Goal: Task Accomplishment & Management: Manage account settings

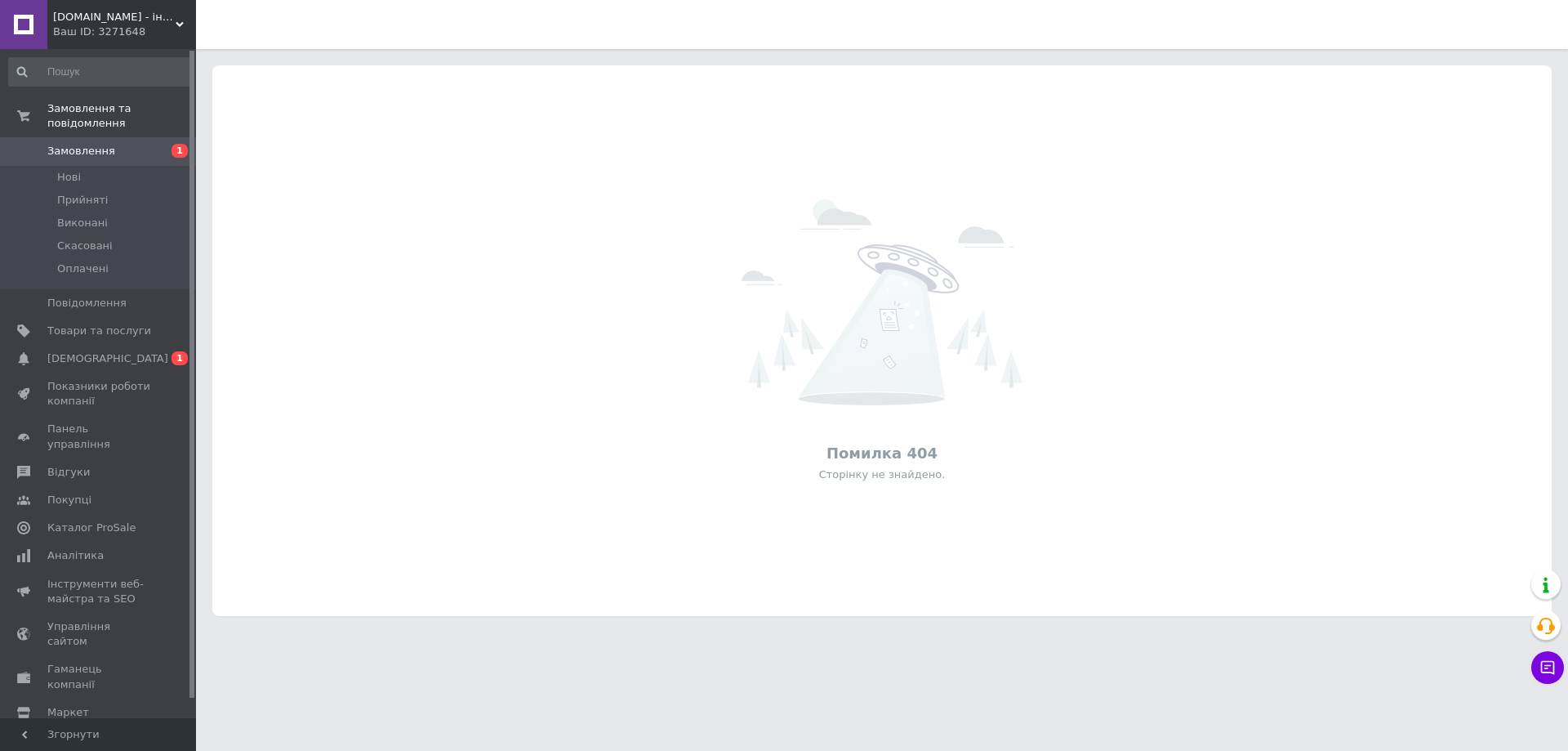
click at [142, 21] on span "[DOMAIN_NAME] - інтернет магазин" at bounding box center [115, 17] width 123 height 15
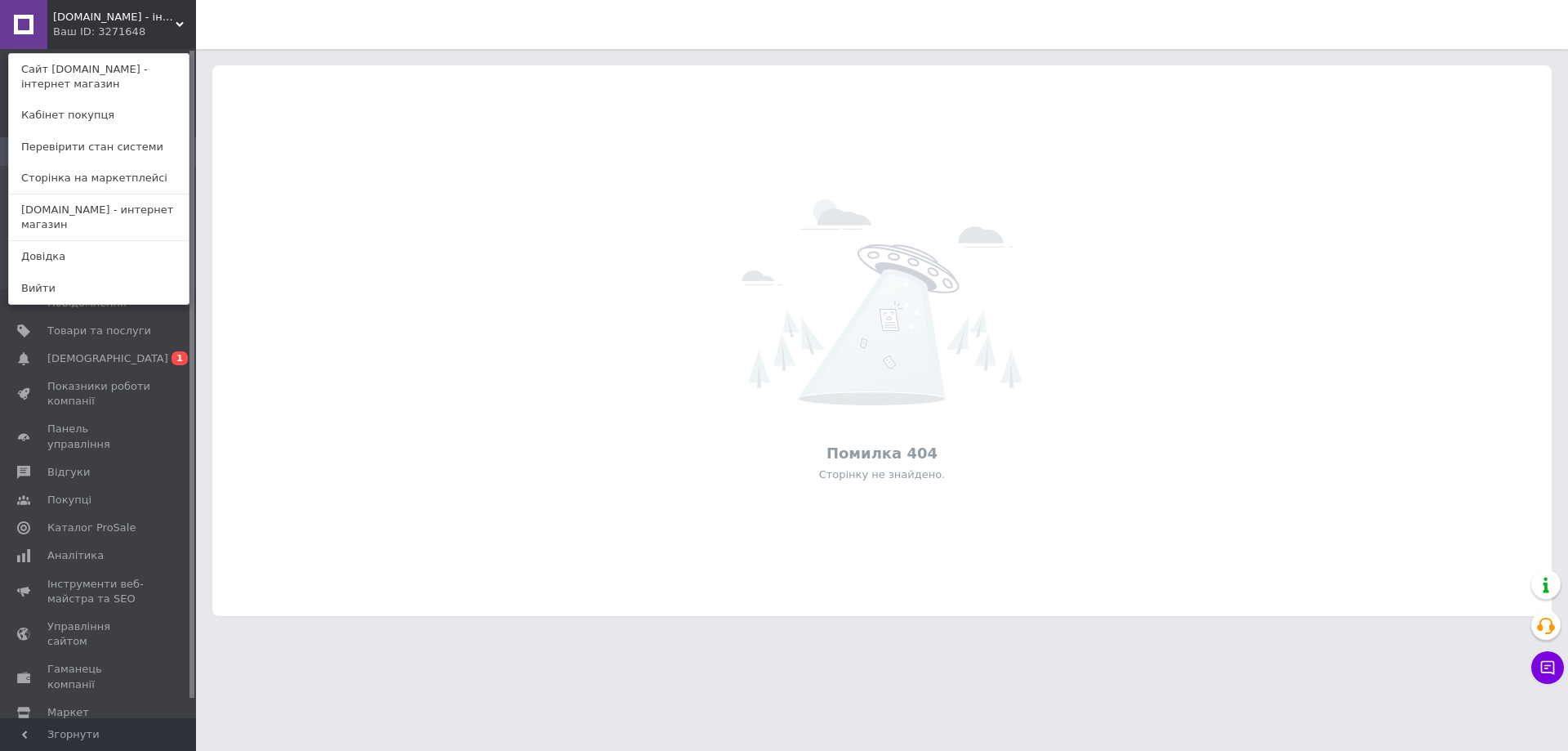
click at [128, 218] on link "[DOMAIN_NAME] - интернет магазин" at bounding box center [99, 217] width 180 height 46
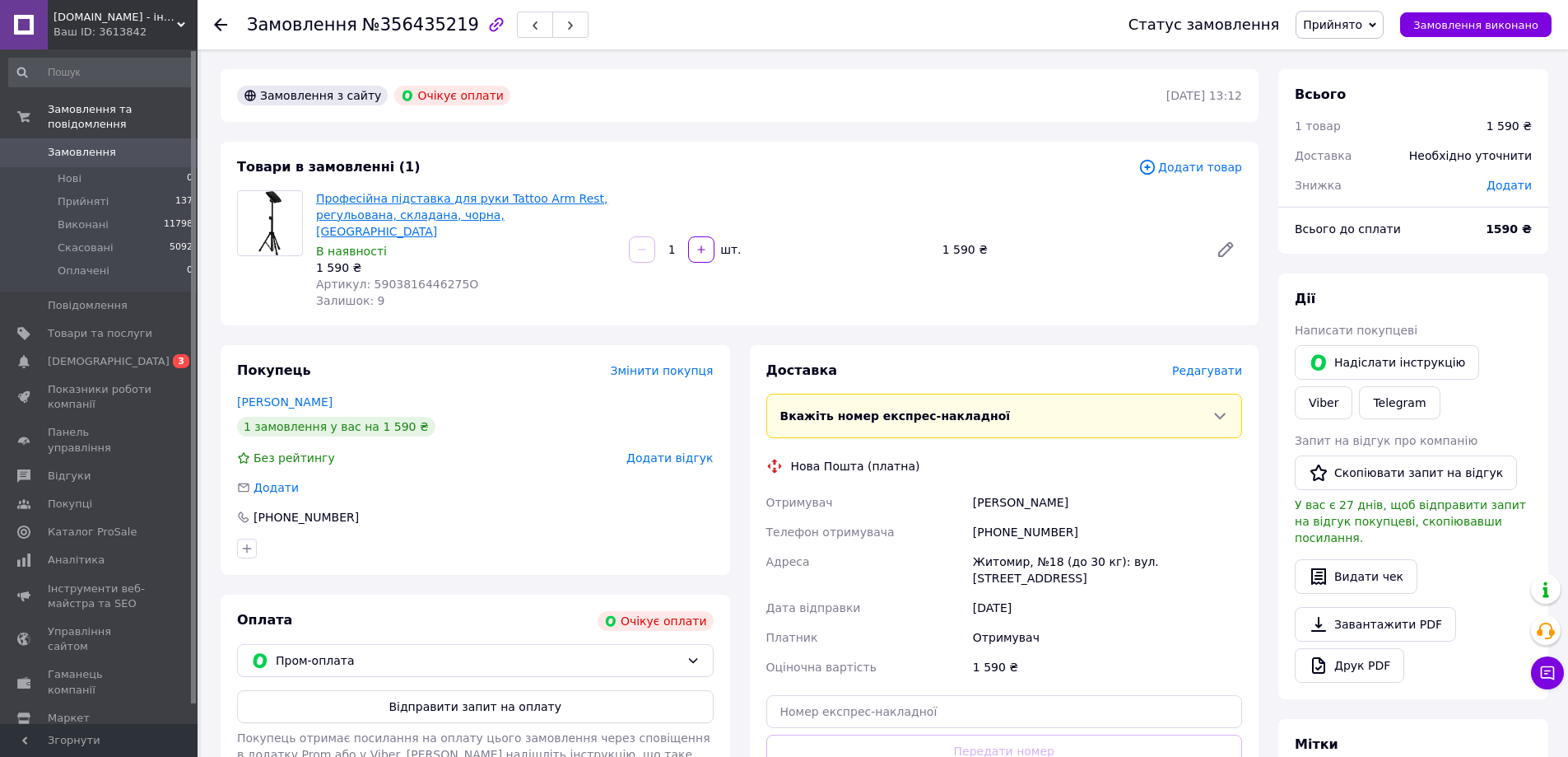
click at [418, 211] on link "Професійна підставка для руки Tattoo Arm Rest, регульована, складана, чорна, По…" at bounding box center [462, 214] width 292 height 46
click at [310, 191] on div "Професійна підставка для руки Tattoo Arm Rest, регульована, складана, чорна, По…" at bounding box center [466, 248] width 313 height 125
click at [101, 326] on span "Товари та послуги" at bounding box center [100, 333] width 105 height 15
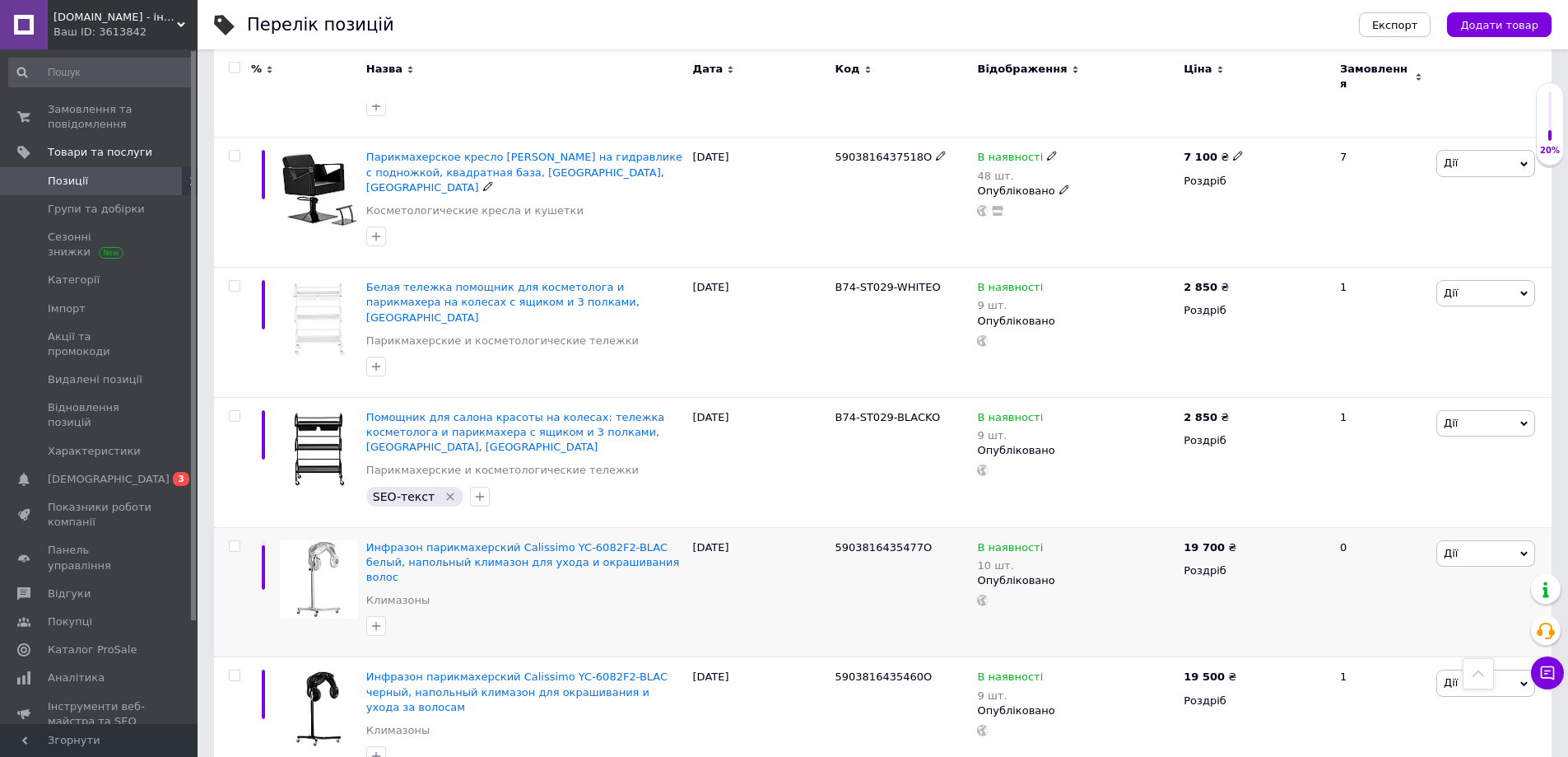
scroll to position [2062, 0]
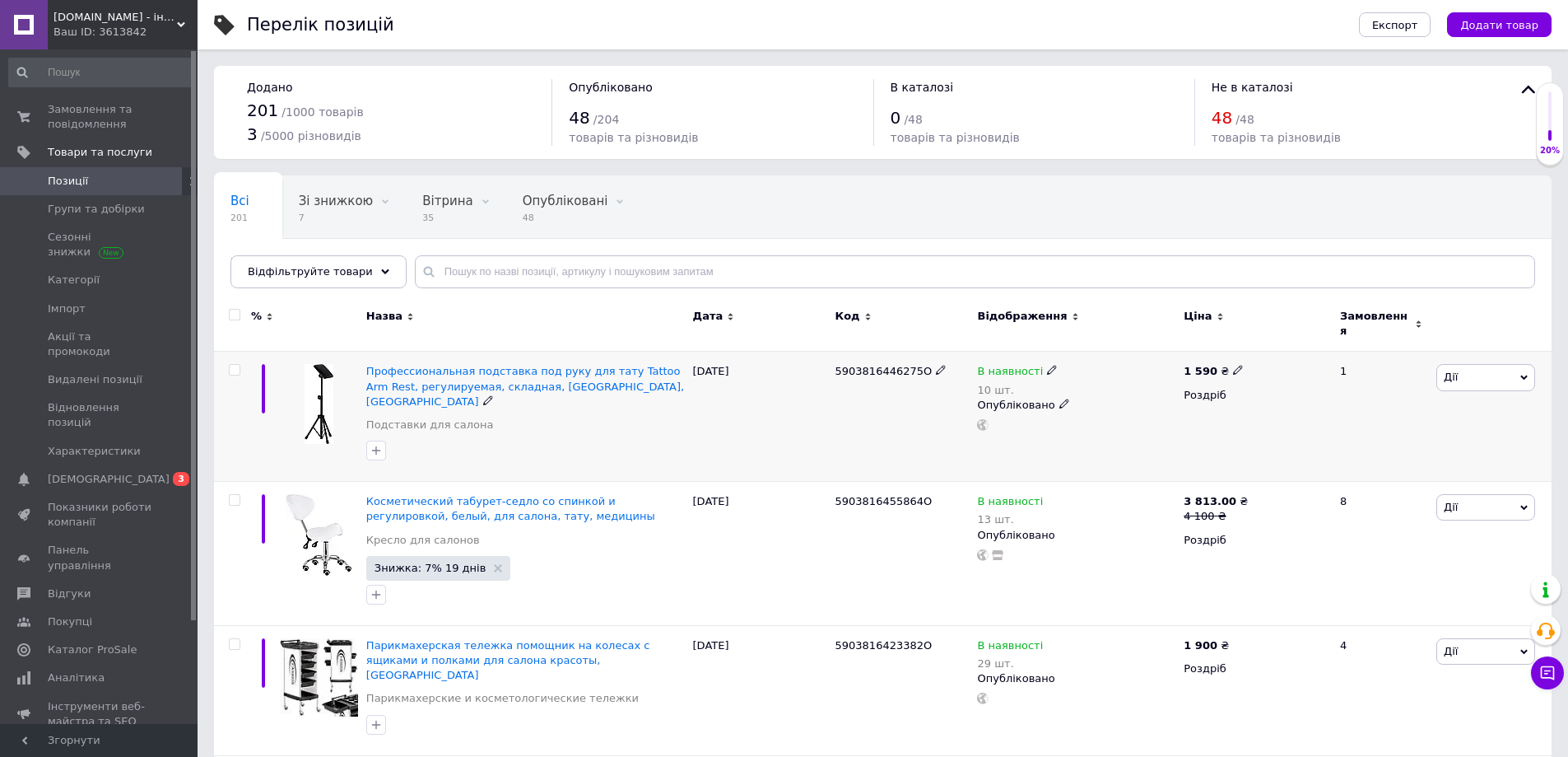
click at [1047, 365] on icon at bounding box center [1052, 370] width 10 height 10
click at [1135, 381] on li "Немає в наявності" at bounding box center [1141, 392] width 157 height 23
drag, startPoint x: 1106, startPoint y: 422, endPoint x: 1041, endPoint y: 420, distance: 65.0
click at [1041, 420] on div "В наявності 10 шт. Наявність Немає в наявності В наявності Під замовлення Готов…" at bounding box center [1076, 397] width 198 height 67
click at [890, 417] on div "5903816446275O" at bounding box center [902, 417] width 143 height 130
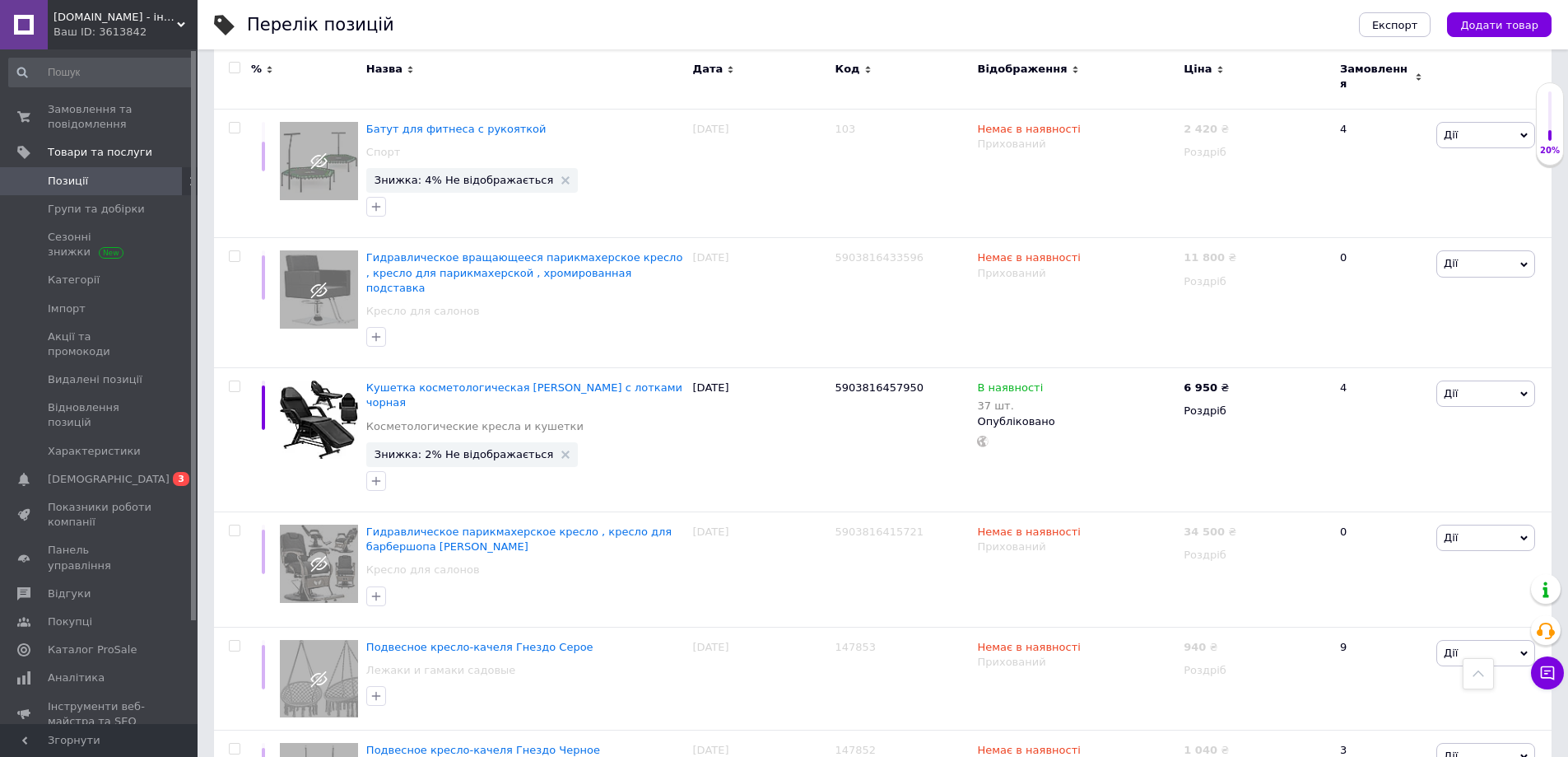
scroll to position [2130, 0]
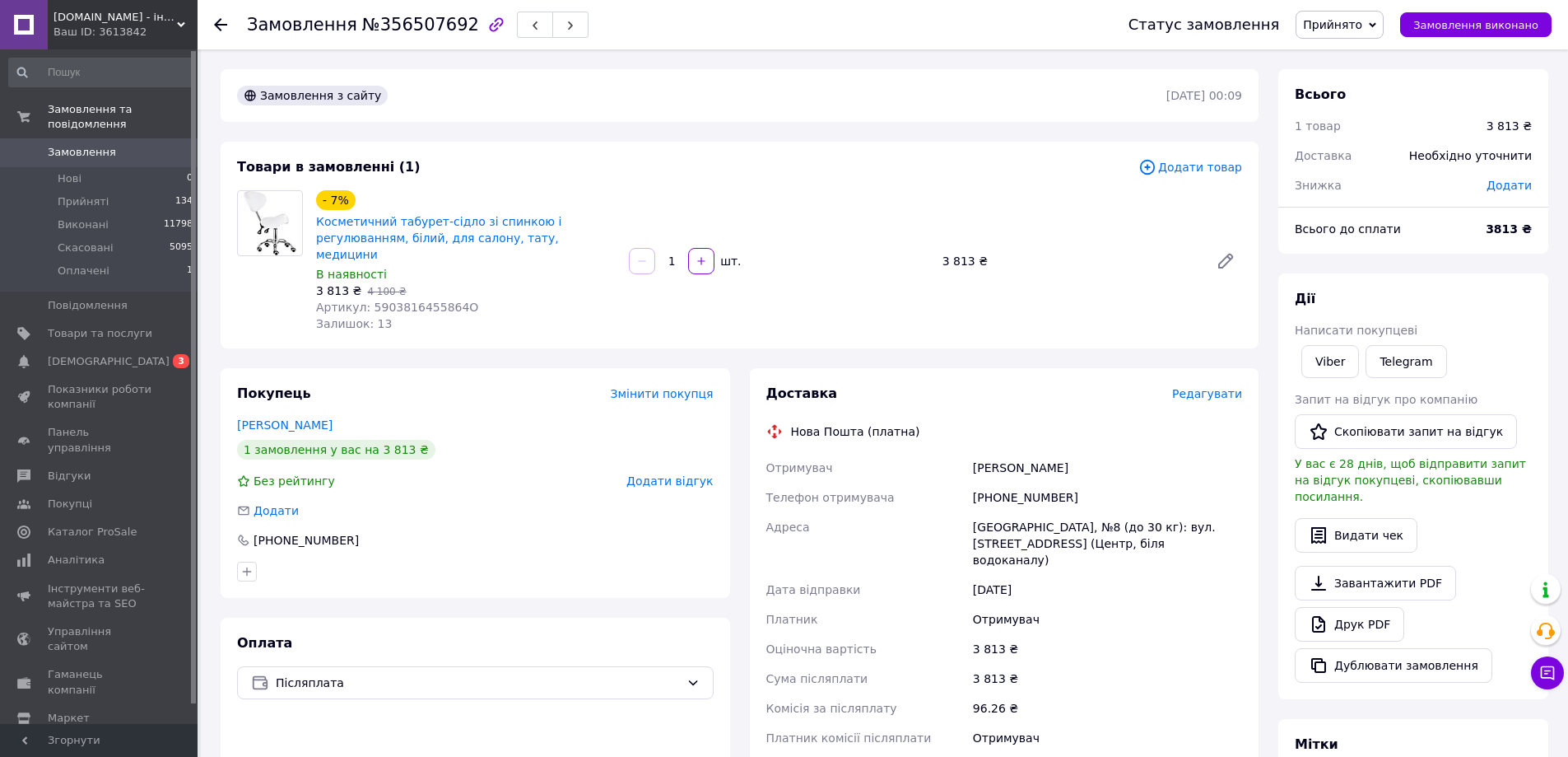
click at [1347, 12] on span "Прийнято" at bounding box center [1340, 25] width 88 height 28
click at [1356, 83] on li "Скасовано" at bounding box center [1339, 82] width 87 height 25
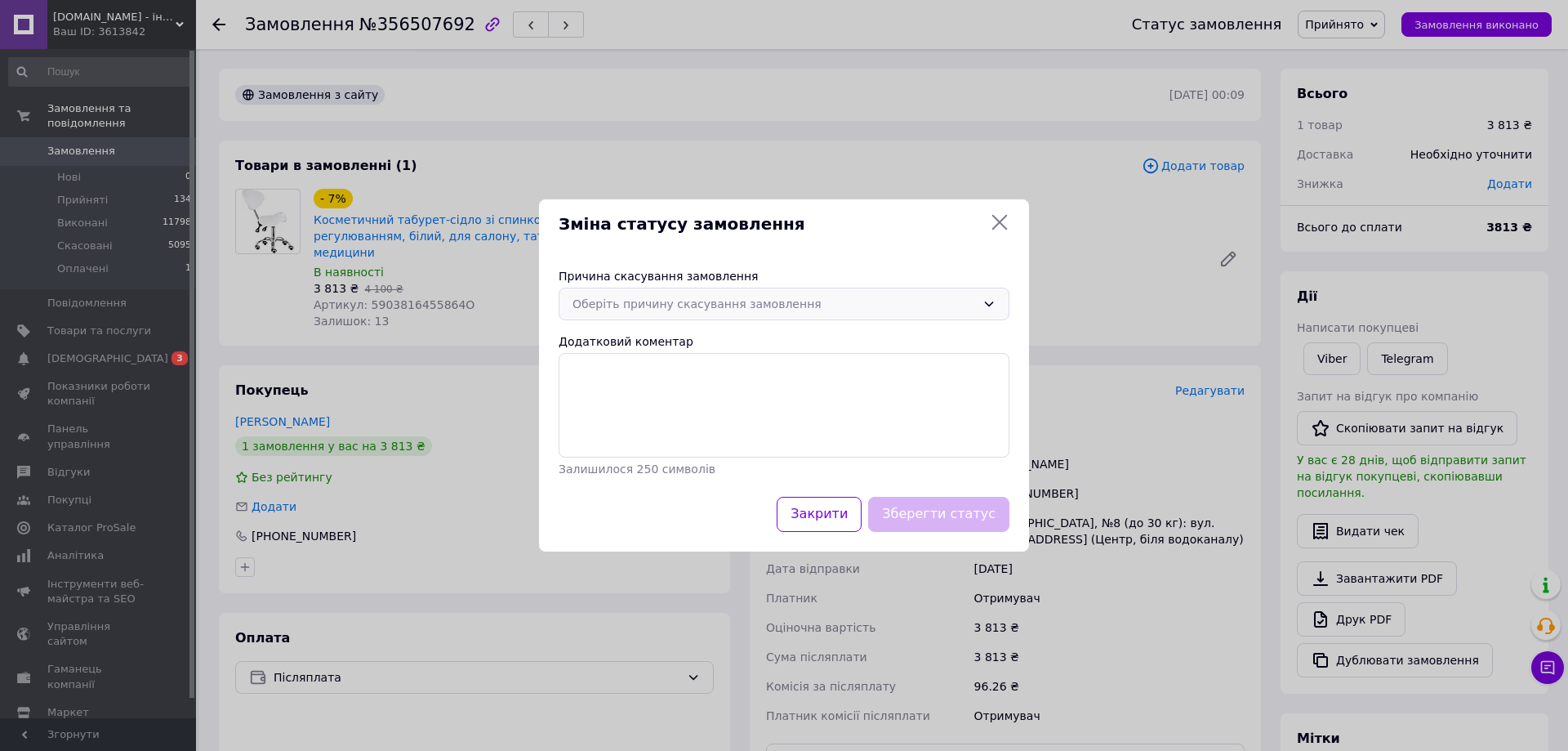
click at [705, 303] on div "Оберіть причину скасування замовлення" at bounding box center [775, 304] width 404 height 18
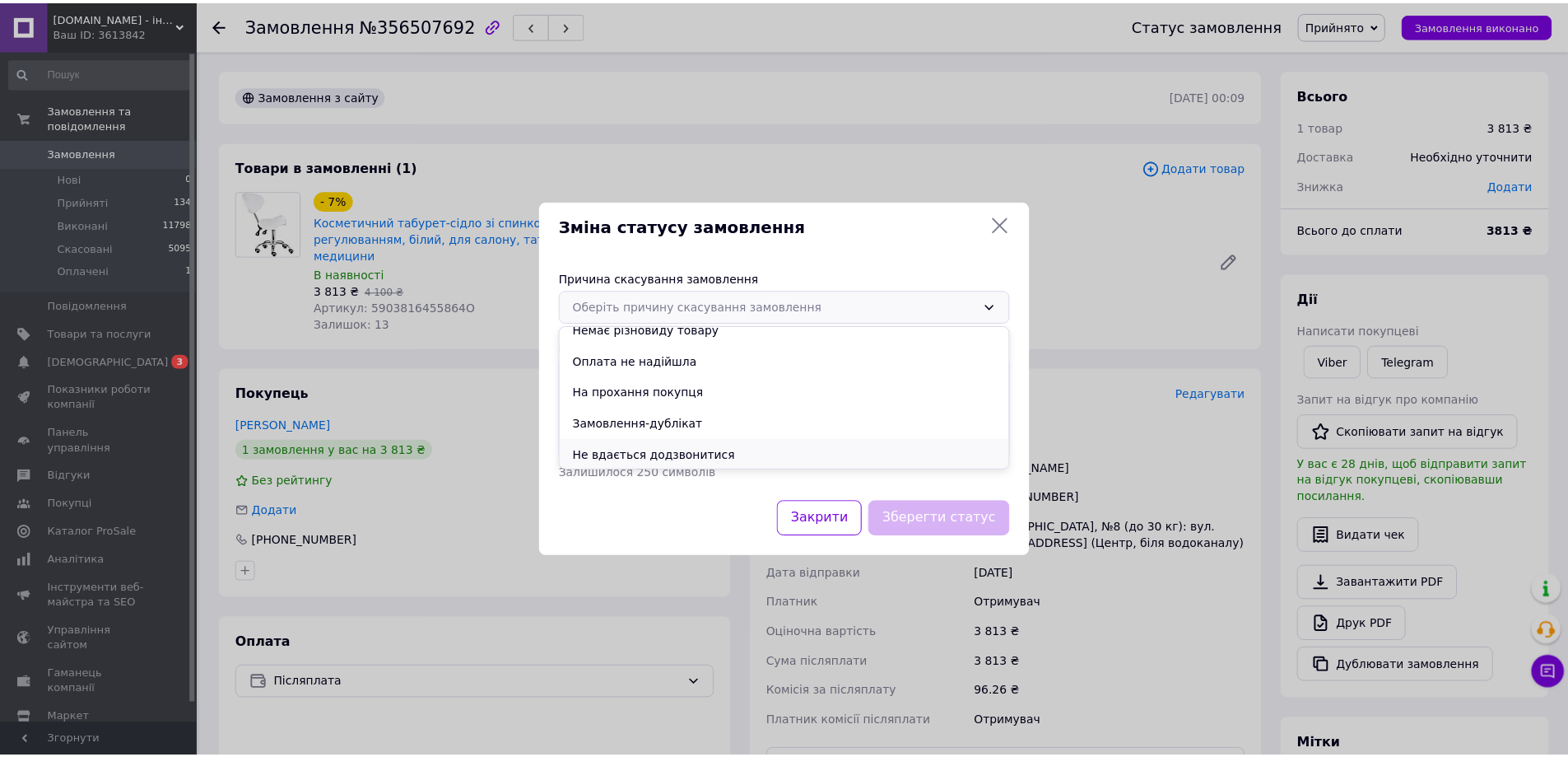
scroll to position [77, 0]
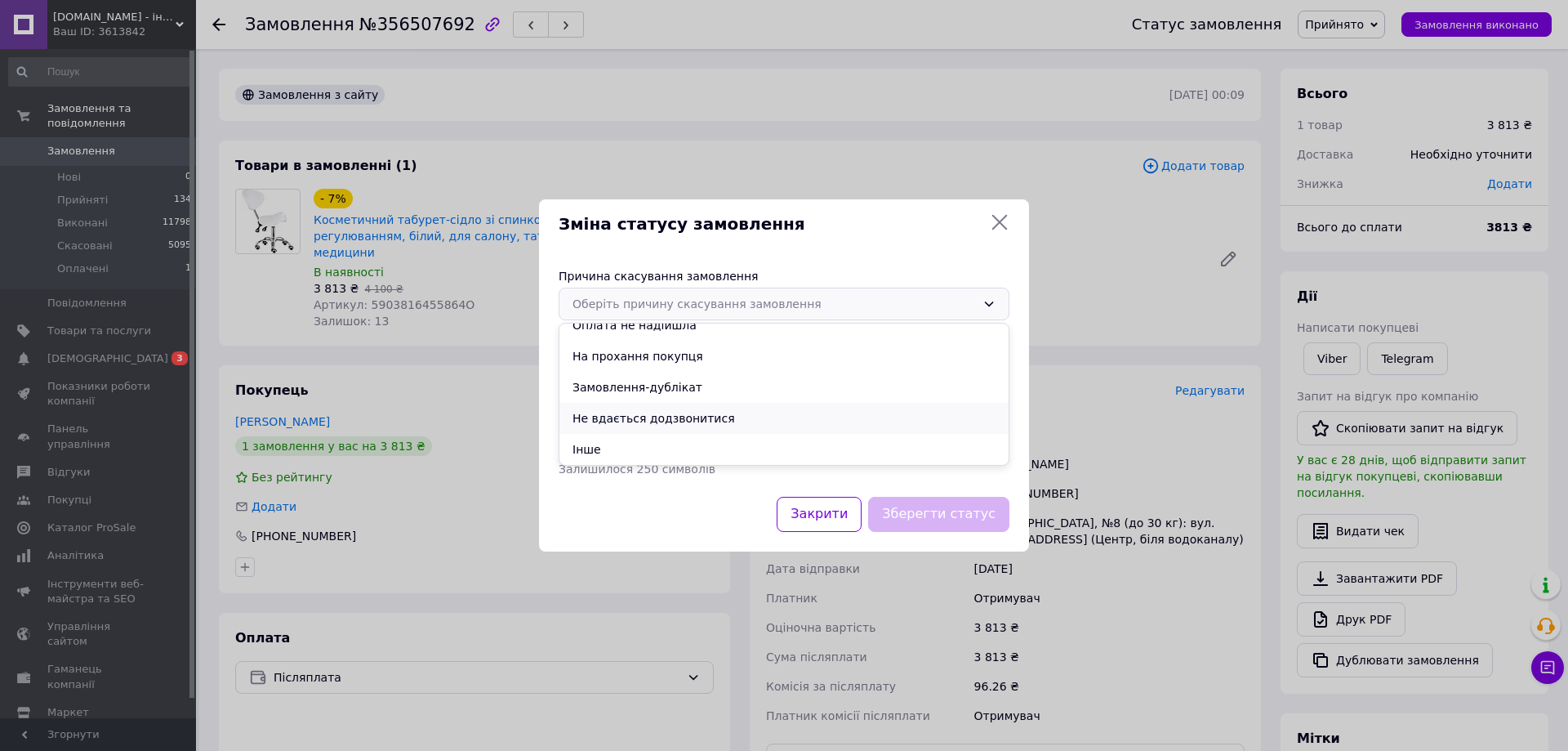
click at [704, 418] on li "Не вдається додзвонитися" at bounding box center [784, 418] width 449 height 31
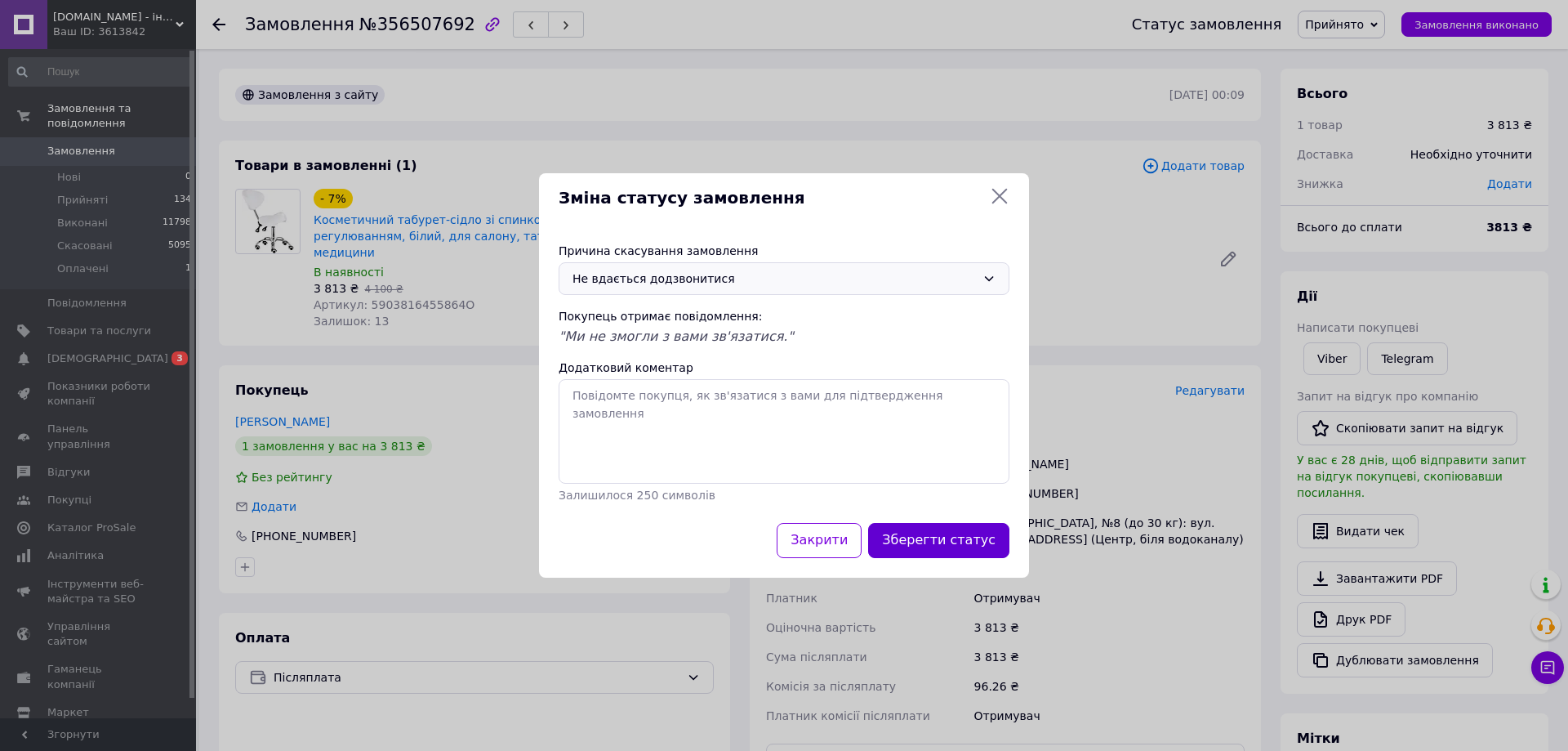
click at [936, 531] on button "Зберегти статус" at bounding box center [939, 540] width 141 height 36
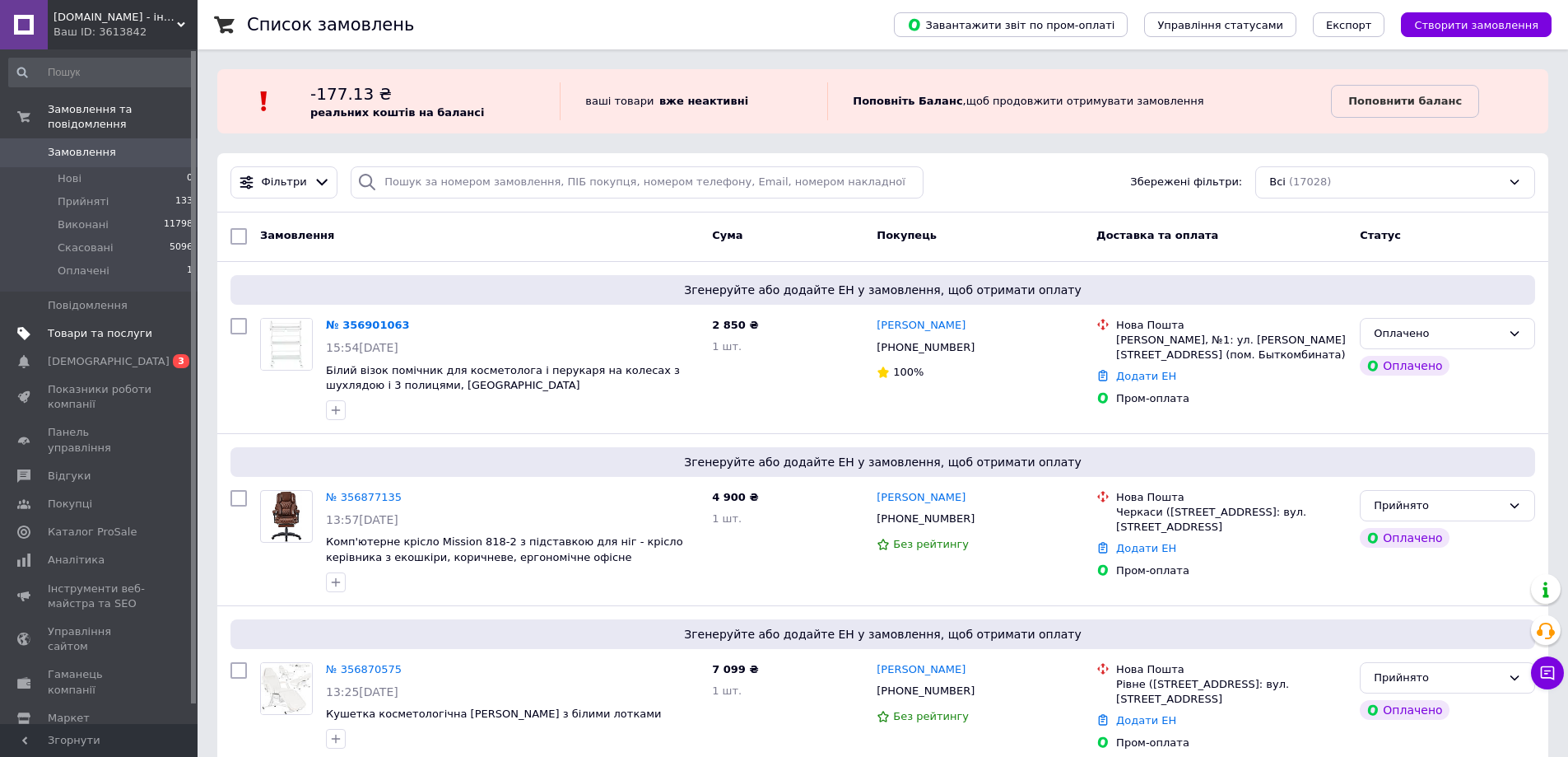
click at [104, 326] on span "Товари та послуги" at bounding box center [100, 333] width 105 height 15
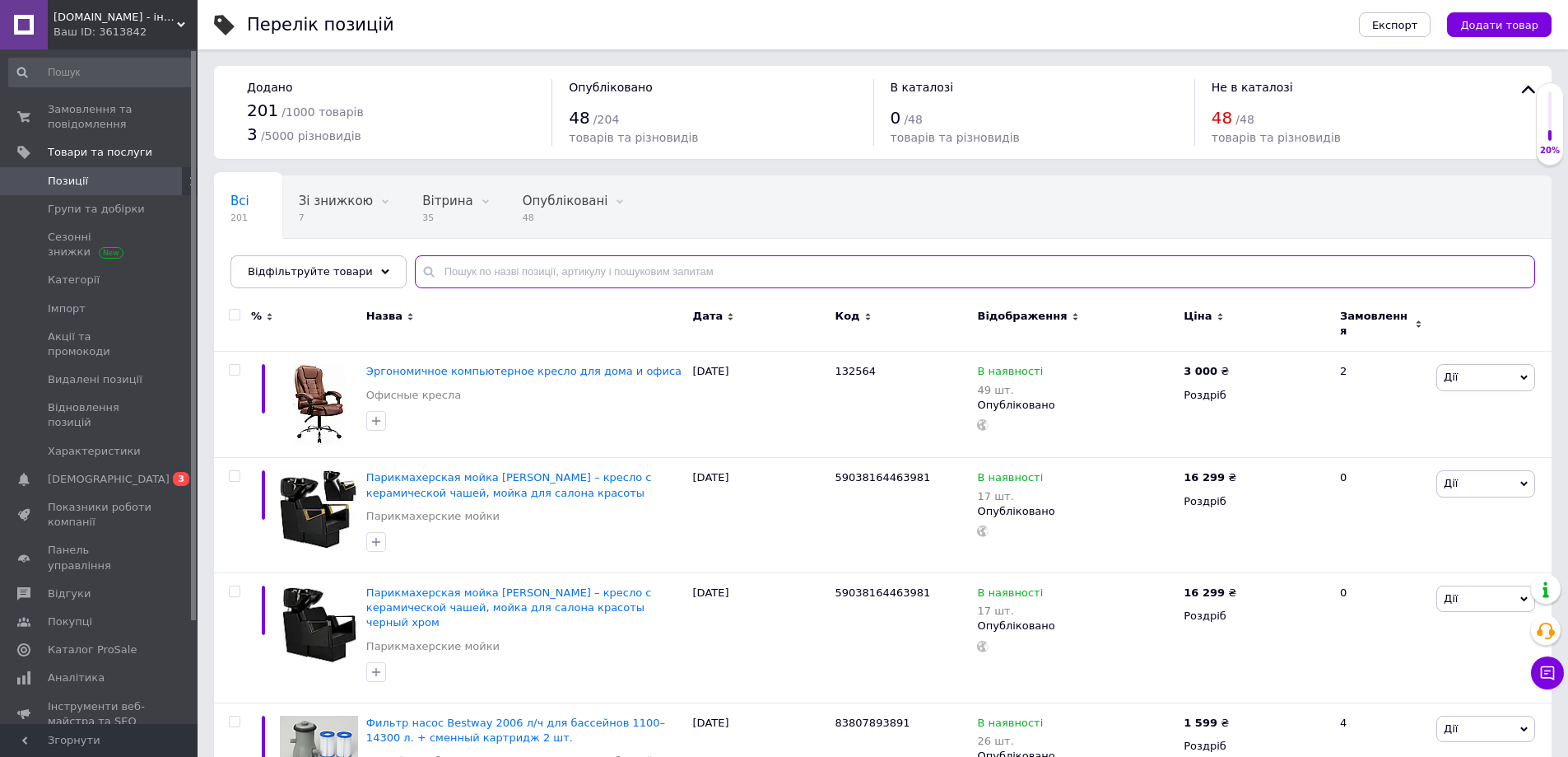
drag, startPoint x: 542, startPoint y: 267, endPoint x: 545, endPoint y: 253, distance: 14.3
click at [542, 267] on input "text" at bounding box center [975, 271] width 1120 height 33
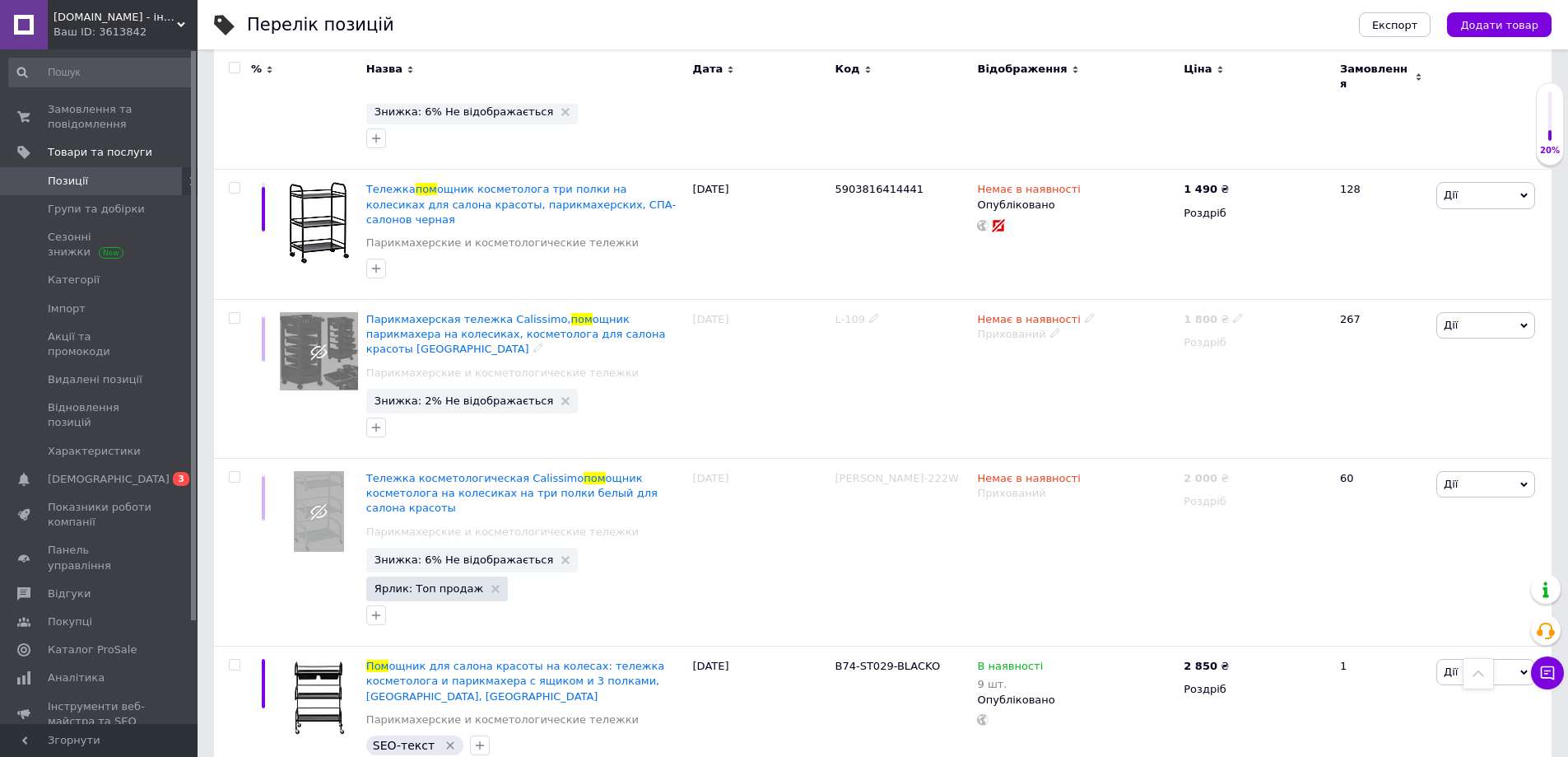
scroll to position [817, 0]
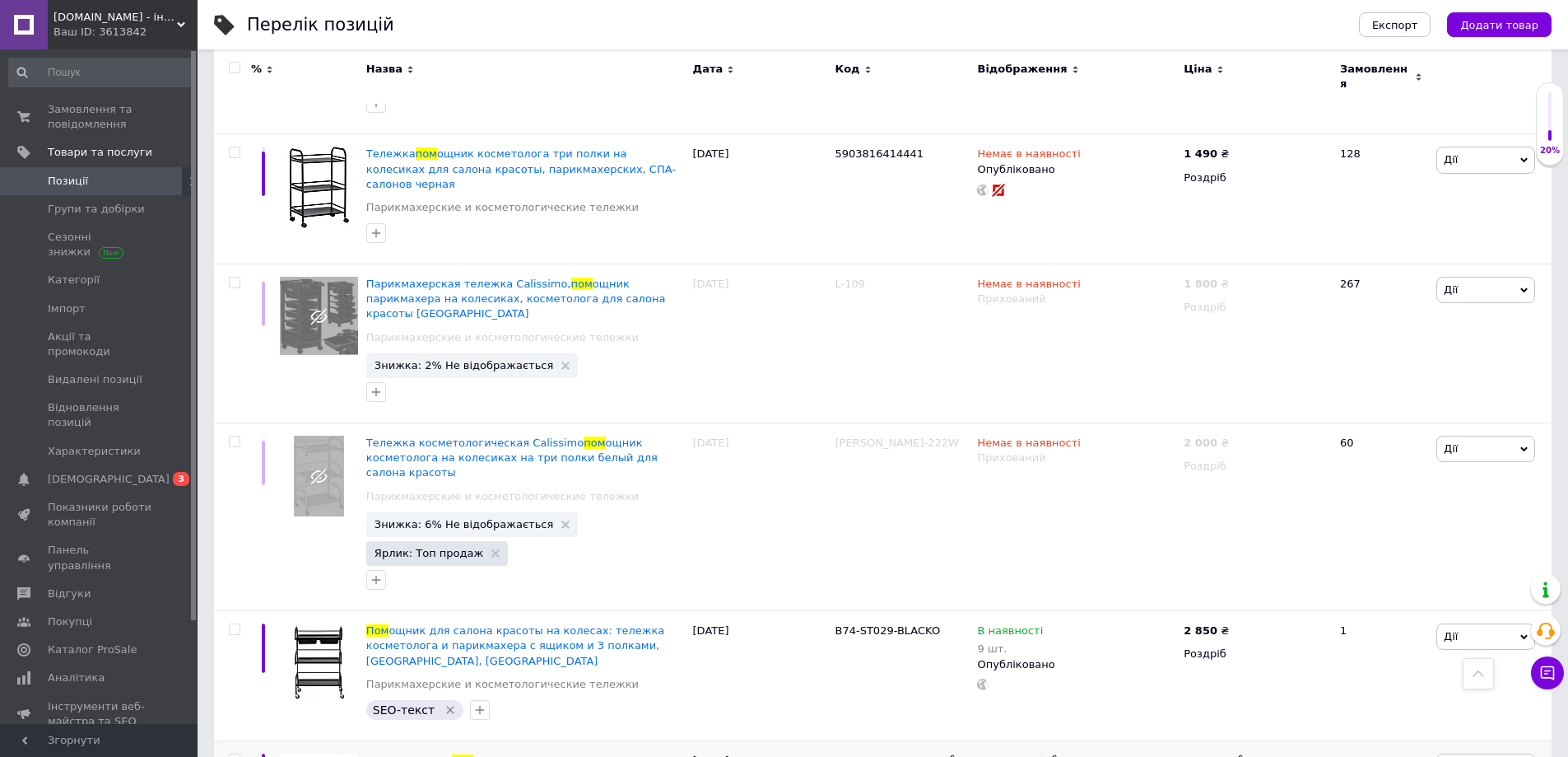
type input "пом"
click at [1047, 754] on icon at bounding box center [1052, 759] width 10 height 10
drag, startPoint x: 1120, startPoint y: 686, endPoint x: 1055, endPoint y: 695, distance: 65.6
click at [1055, 704] on div "Наявність Немає в наявності В наявності Під замовлення Готово до відправки Зали…" at bounding box center [1165, 771] width 224 height 134
